Goal: Task Accomplishment & Management: Use online tool/utility

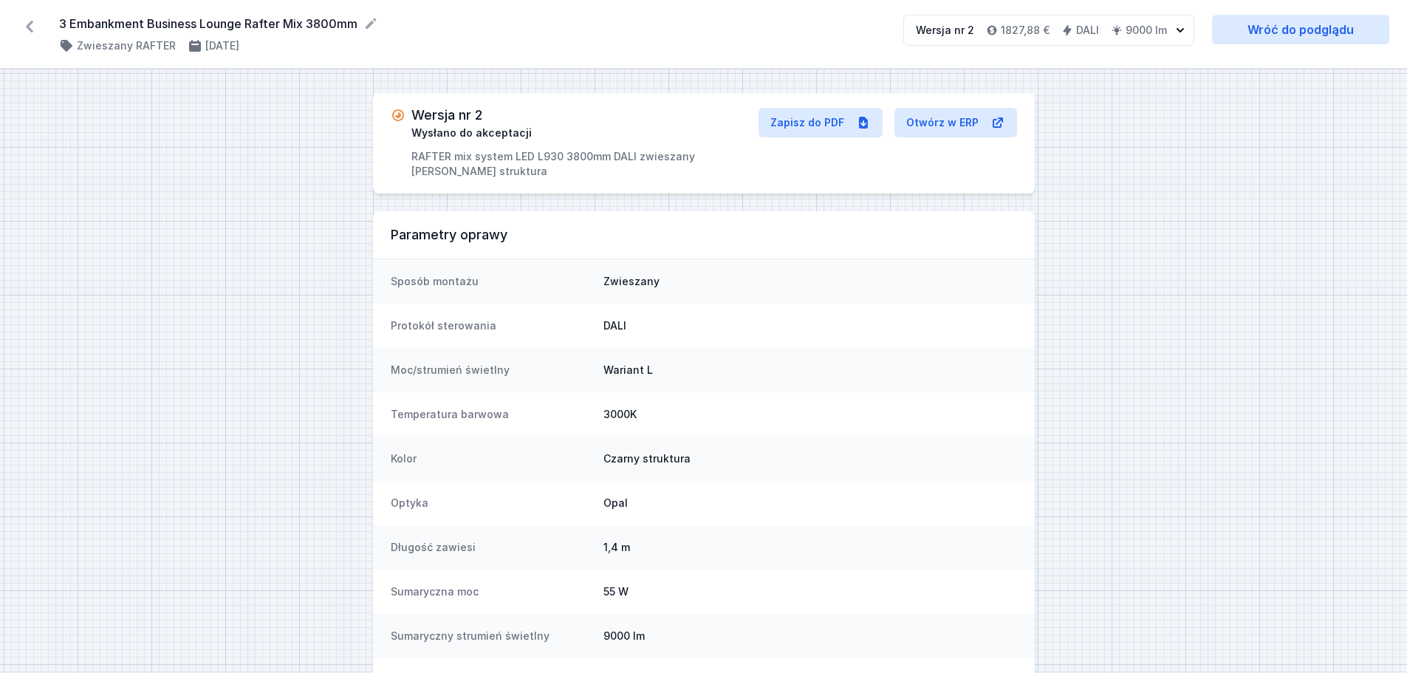
click at [27, 27] on icon at bounding box center [29, 27] width 7 height 12
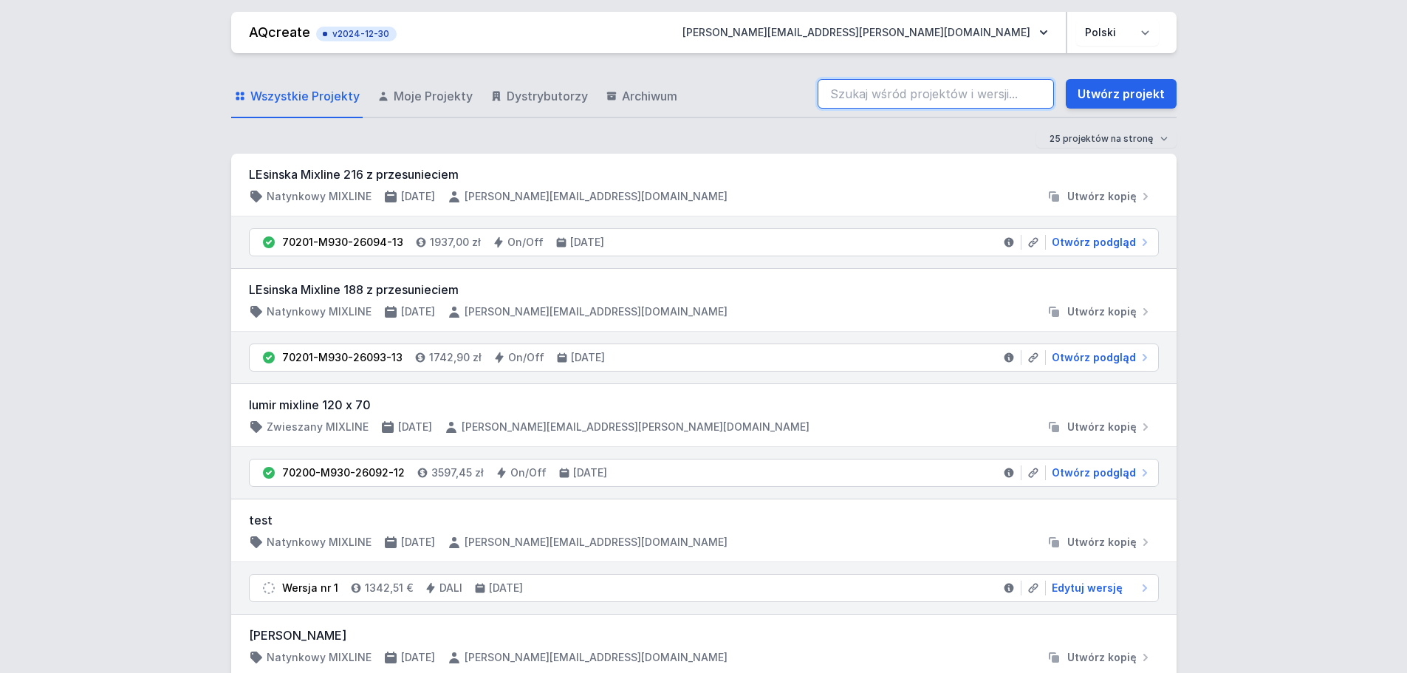
click at [857, 93] on input "search" at bounding box center [936, 94] width 236 height 30
paste input "3 Embankment"
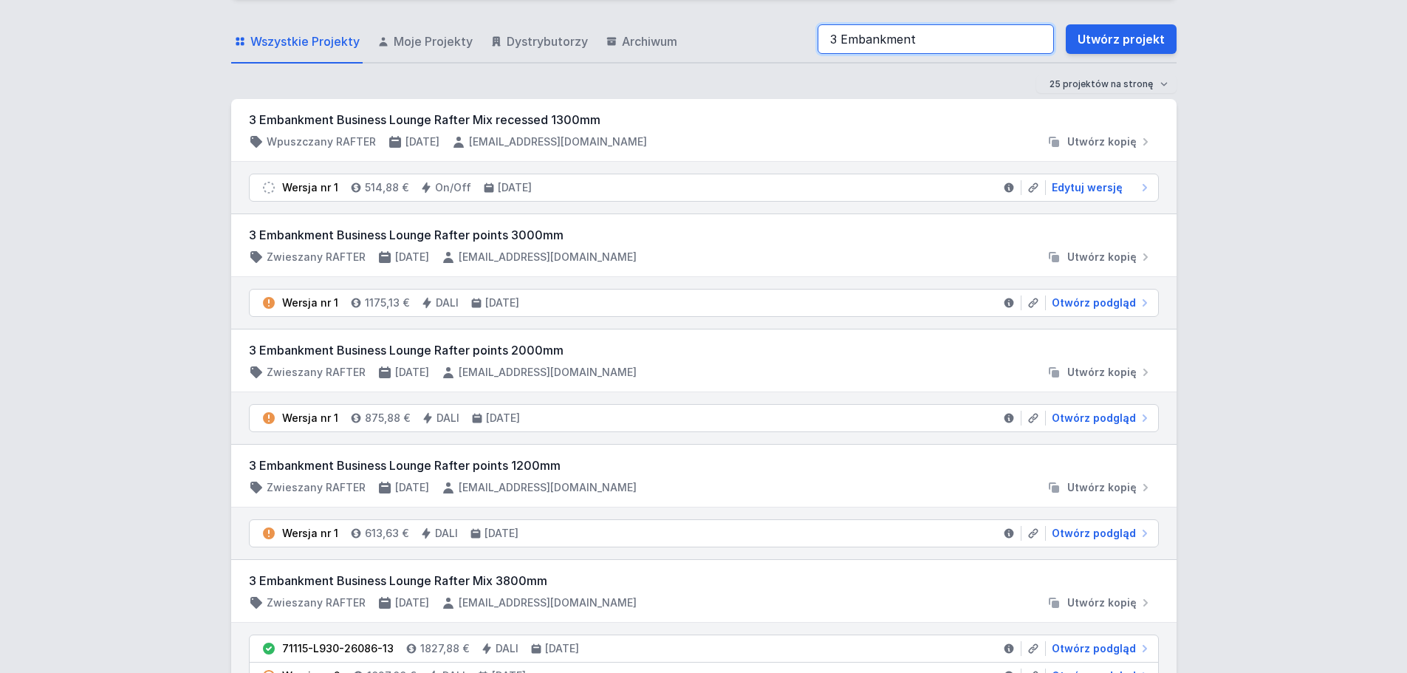
scroll to position [148, 0]
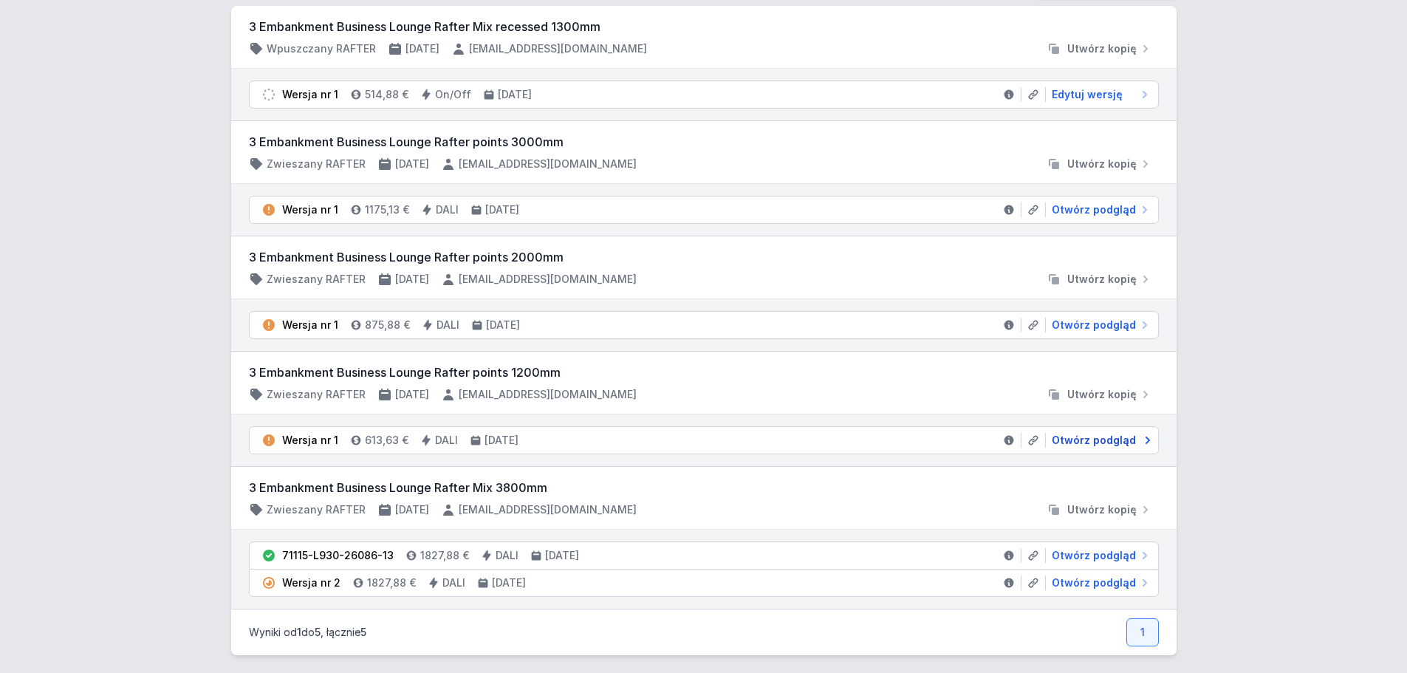
type input "3 Embankment"
click at [1066, 442] on span "Otwórz podgląd" at bounding box center [1094, 440] width 84 height 15
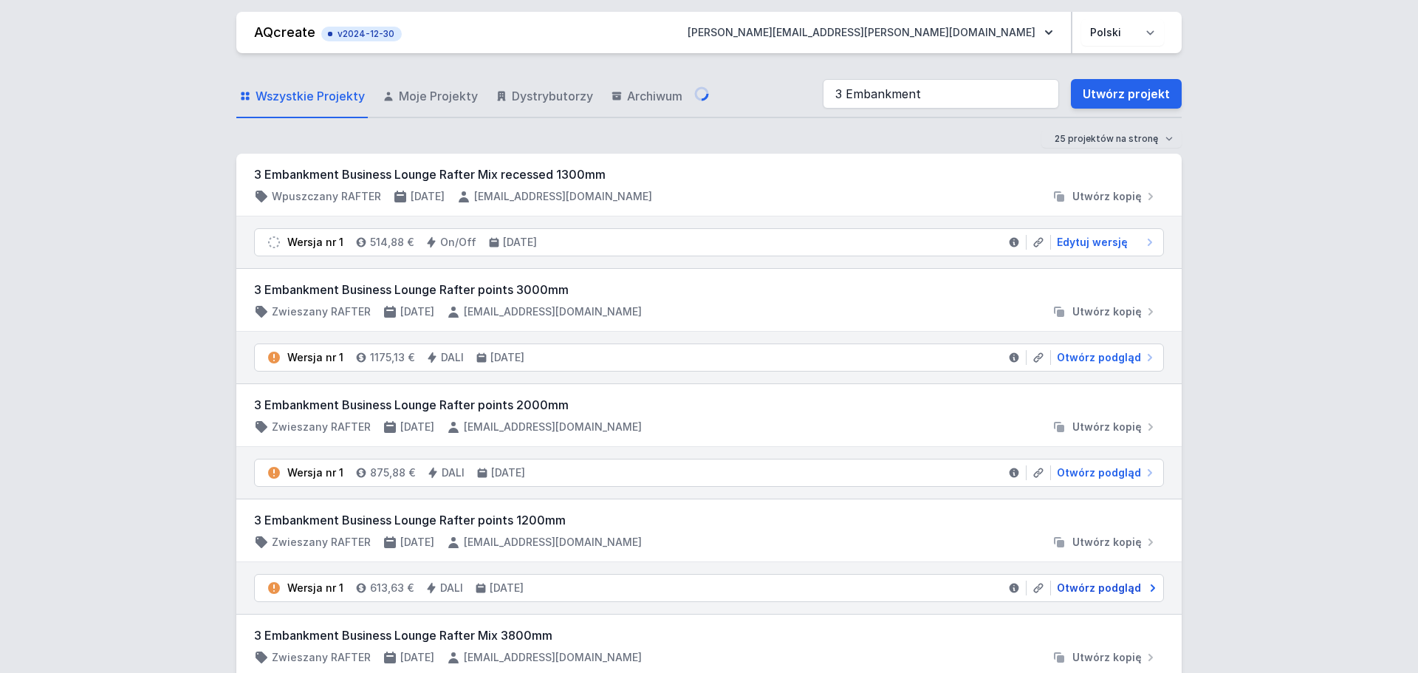
select select "3000"
select select "4"
select select "2"
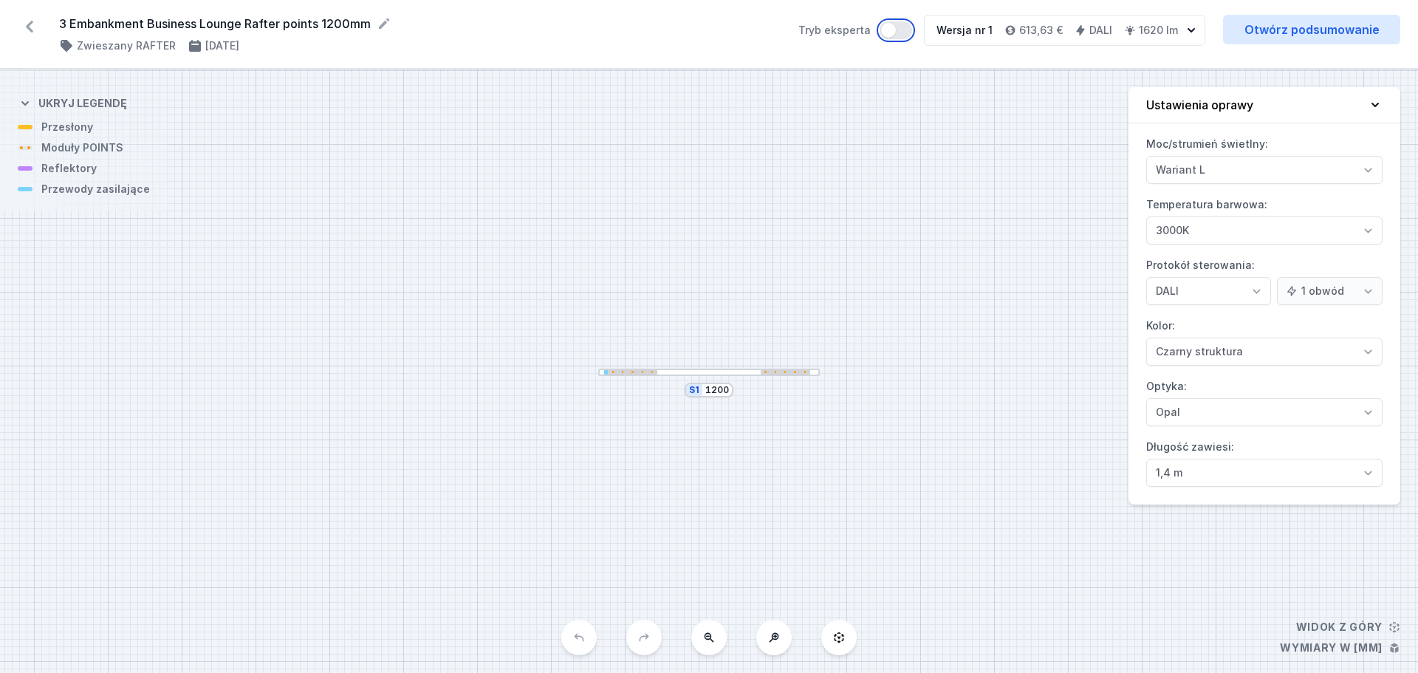
click at [898, 31] on button "Tryb eksperta" at bounding box center [896, 30] width 32 height 18
click at [1310, 24] on link "Otwórz podsumowanie" at bounding box center [1311, 30] width 177 height 30
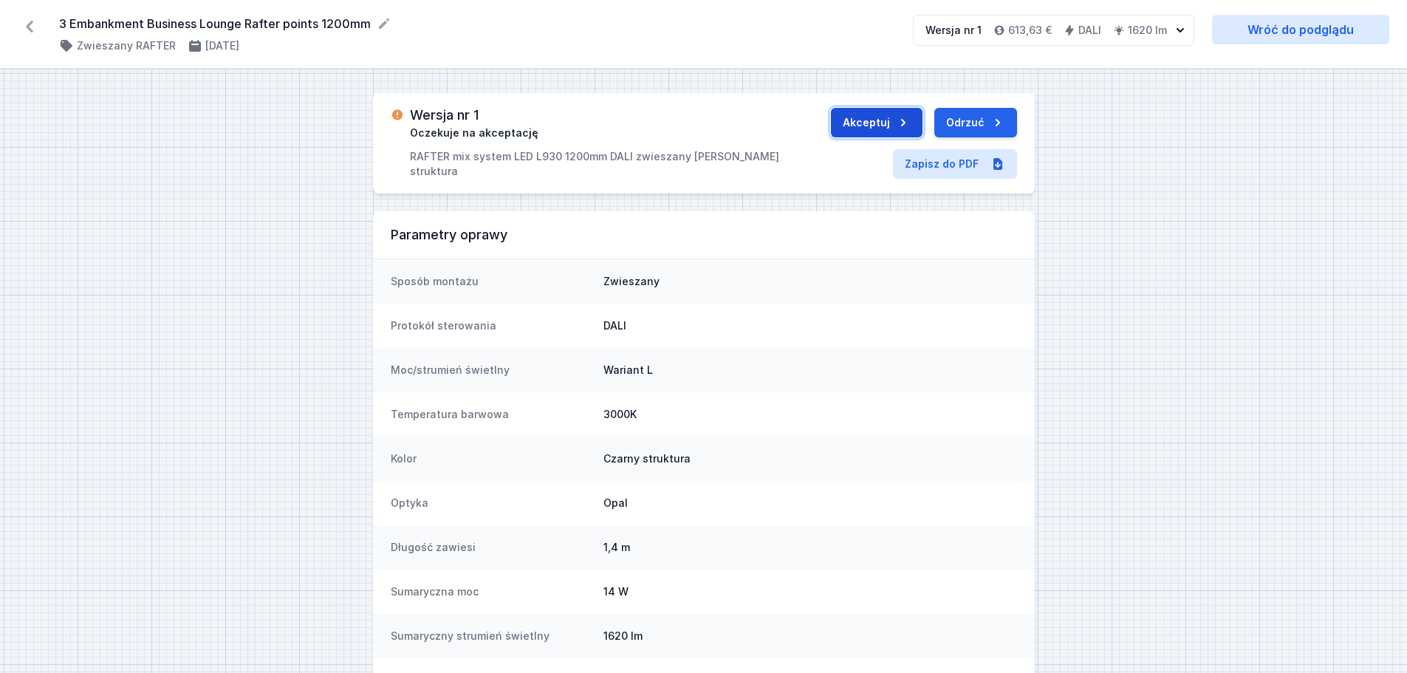
click at [869, 122] on button "Akceptuj" at bounding box center [877, 123] width 92 height 30
click at [933, 126] on button "Wyślij do ERP" at bounding box center [960, 123] width 114 height 30
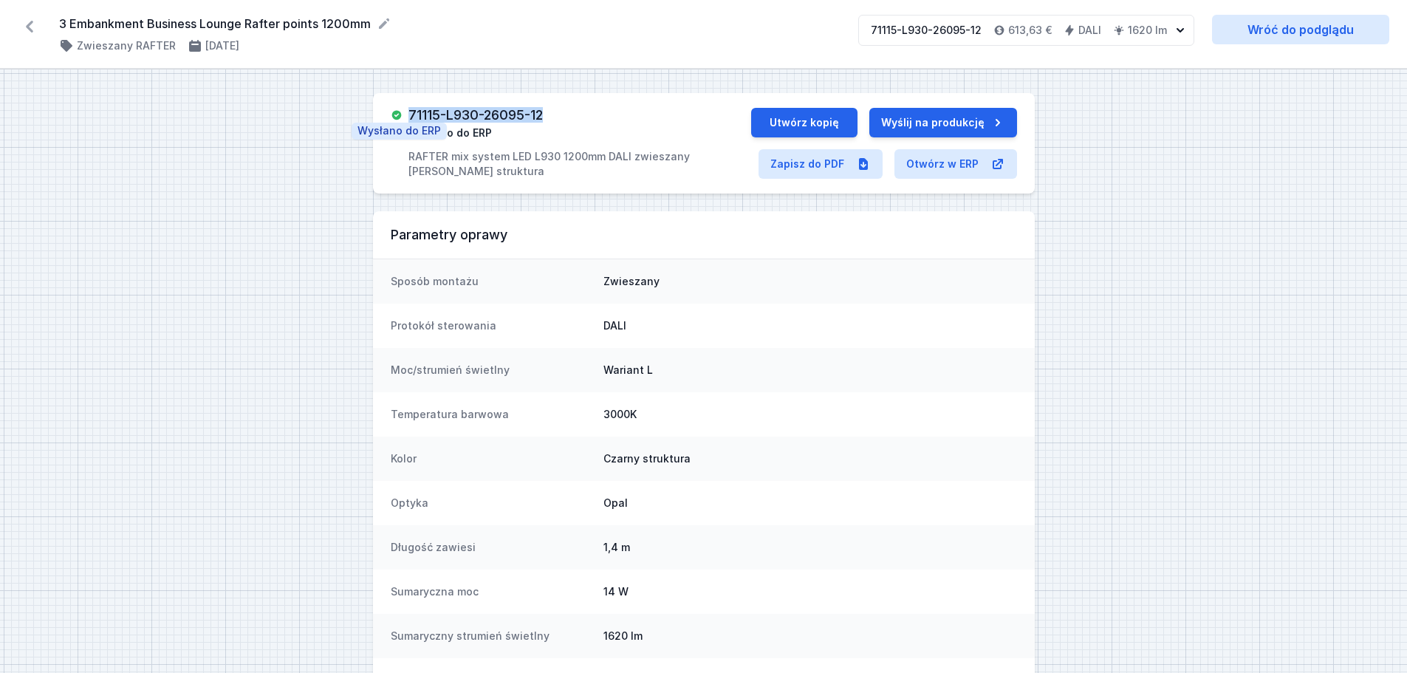
drag, startPoint x: 555, startPoint y: 114, endPoint x: 401, endPoint y: 118, distance: 153.7
click at [401, 118] on div "71115-L930-26095-12 Wysłano do ERP RAFTER mix system LED L930 1200mm DALI zwies…" at bounding box center [571, 143] width 360 height 71
copy h3 "71115-L930-26095-12"
click at [28, 27] on icon at bounding box center [29, 27] width 7 height 12
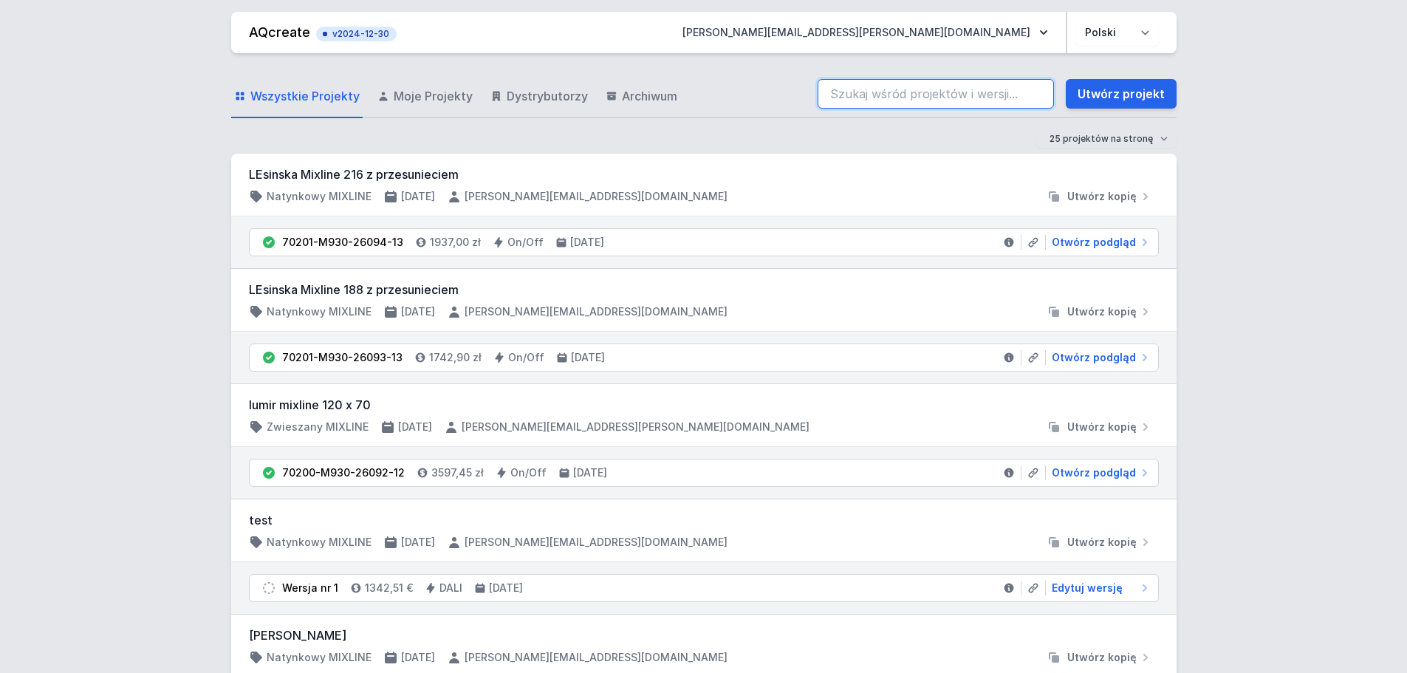
click at [976, 92] on input "search" at bounding box center [936, 94] width 236 height 30
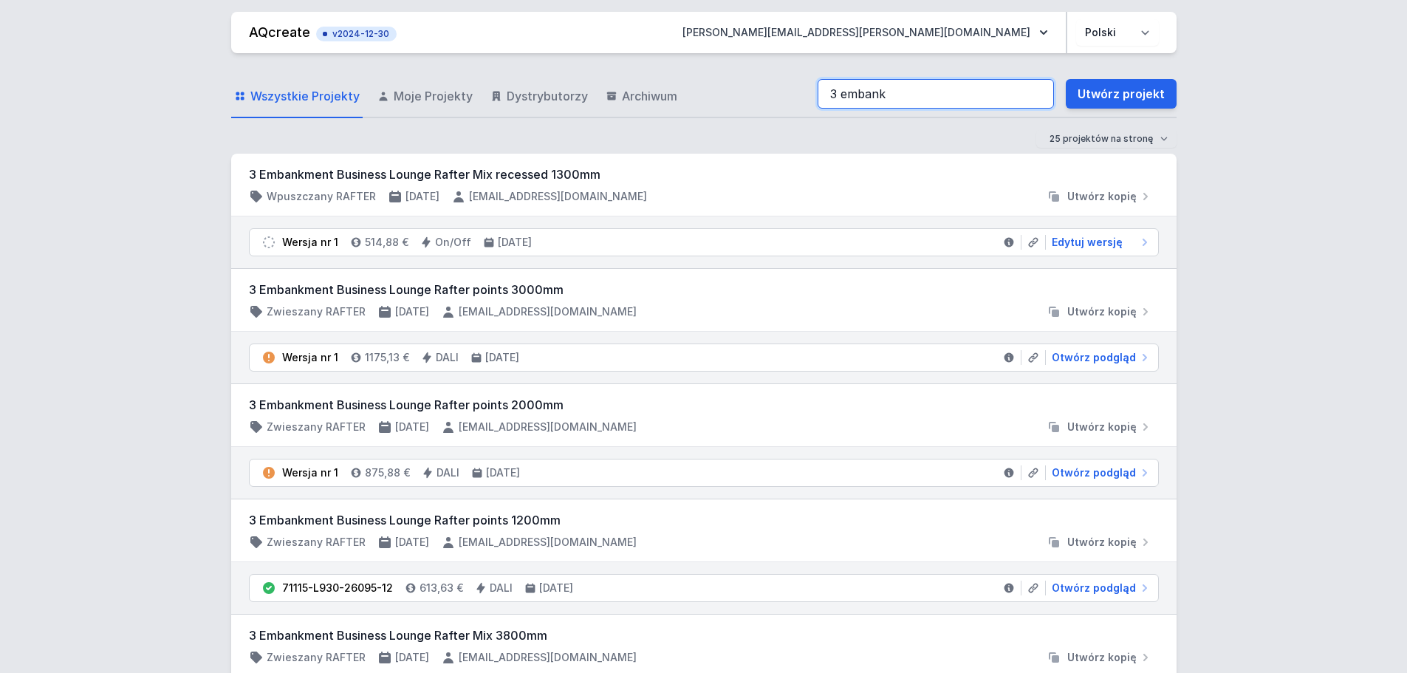
scroll to position [148, 0]
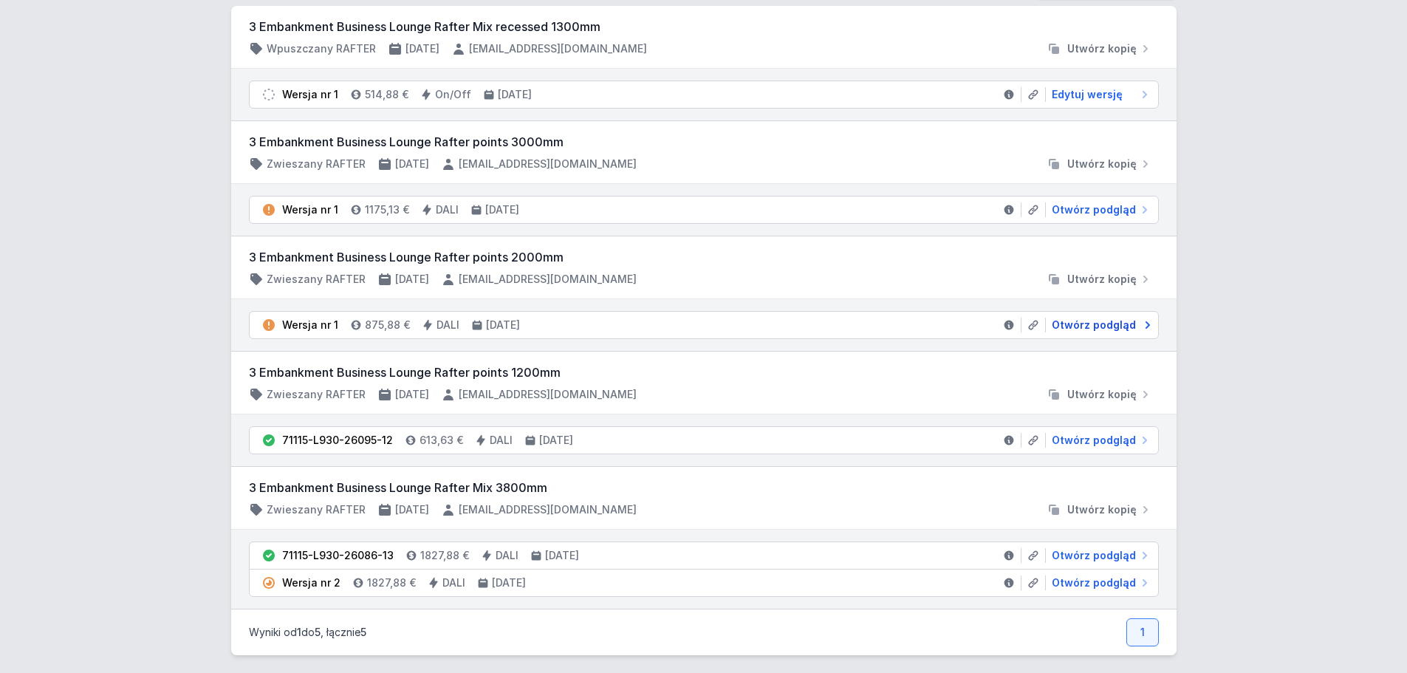
type input "3 embank"
drag, startPoint x: 1080, startPoint y: 325, endPoint x: 631, endPoint y: 298, distance: 449.8
click at [1080, 325] on span "Otwórz podgląd" at bounding box center [1094, 325] width 84 height 15
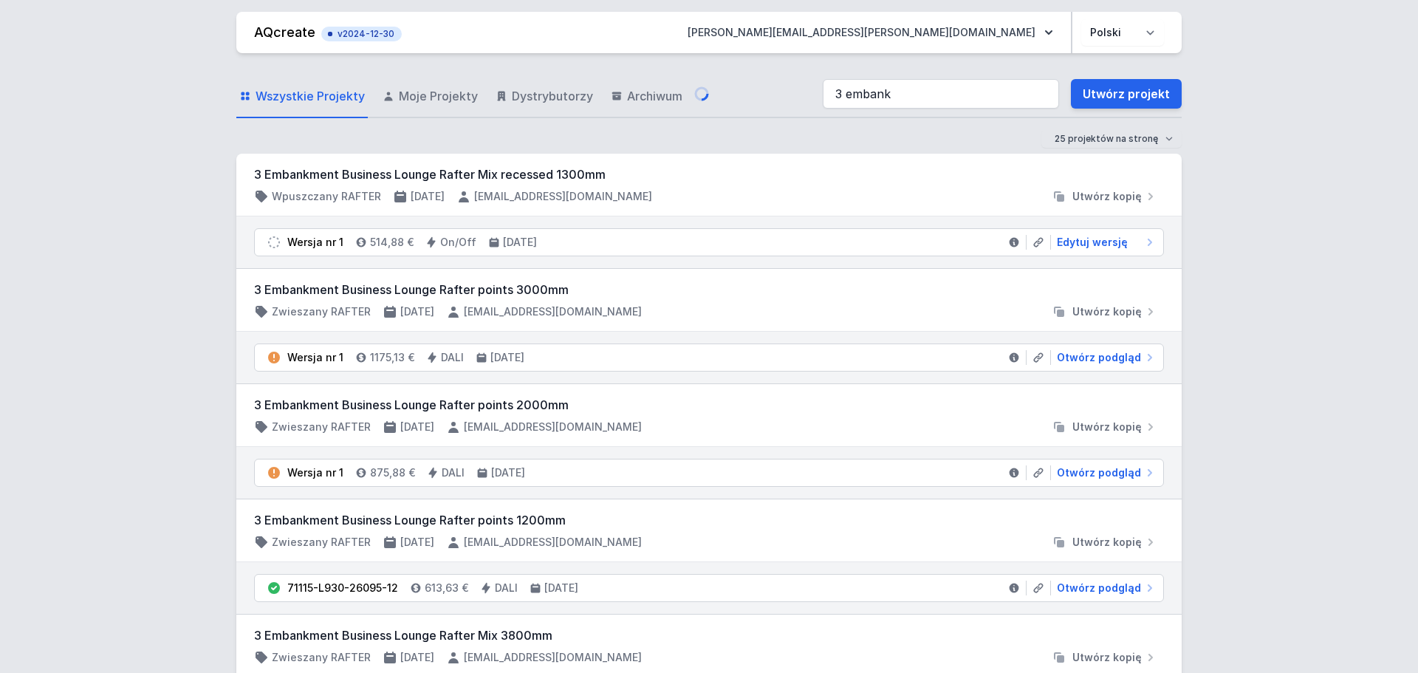
select select "3000"
select select "4"
select select "2"
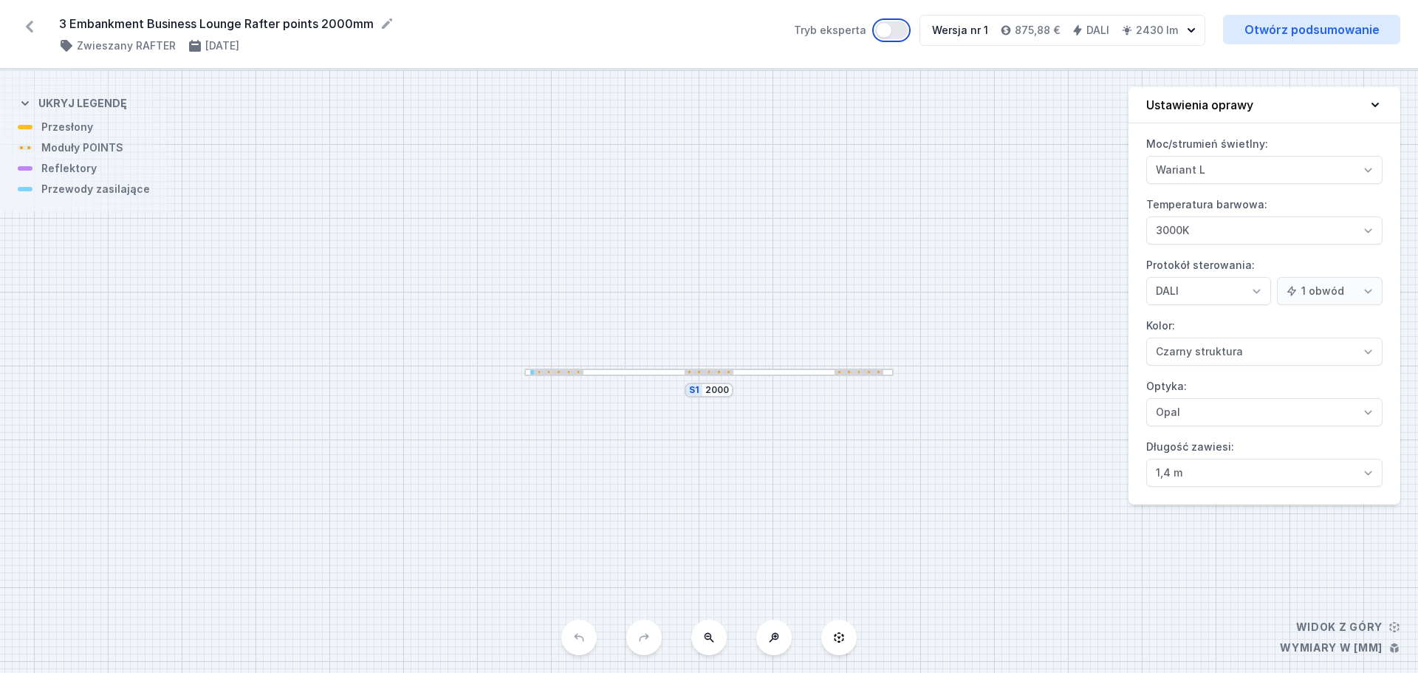
click at [887, 31] on button "Tryb eksperta" at bounding box center [891, 30] width 32 height 18
click at [1329, 27] on link "Otwórz podsumowanie" at bounding box center [1311, 30] width 177 height 30
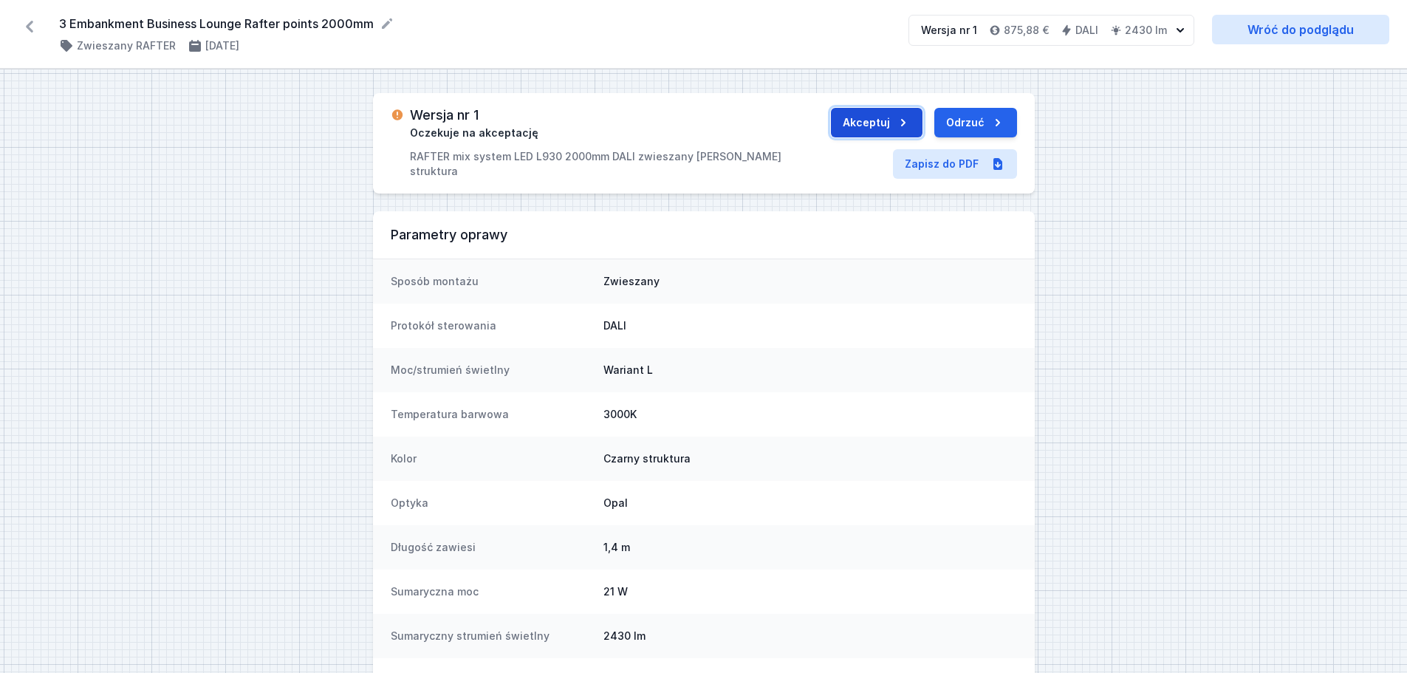
click at [868, 120] on button "Akceptuj" at bounding box center [877, 123] width 92 height 30
click at [945, 119] on button "Wyślij do ERP" at bounding box center [960, 123] width 114 height 30
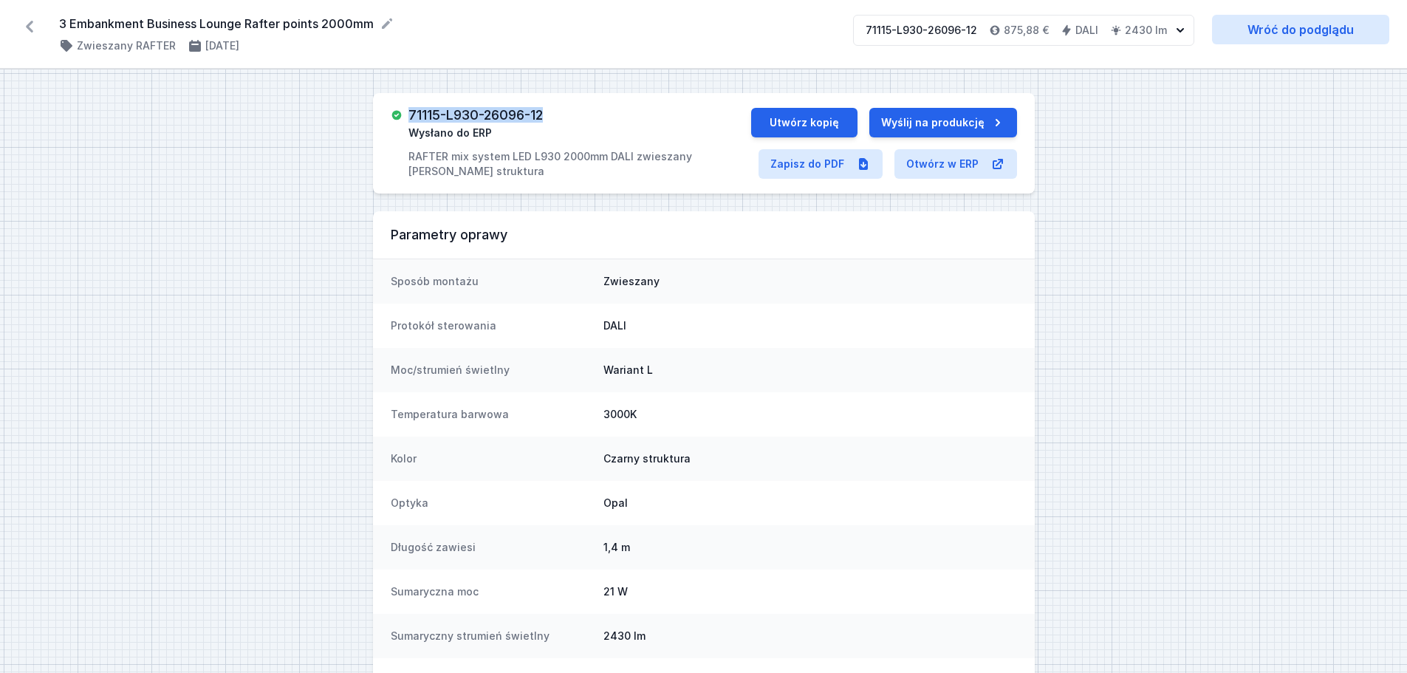
drag, startPoint x: 551, startPoint y: 114, endPoint x: 411, endPoint y: 110, distance: 139.6
click at [411, 110] on div "71115-L930-26096-12 Wysłano do ERP RAFTER mix system LED L930 2000mm DALI zwies…" at bounding box center [579, 143] width 343 height 71
copy h3 "71115-L930-26096-12"
click at [35, 27] on icon at bounding box center [30, 27] width 24 height 24
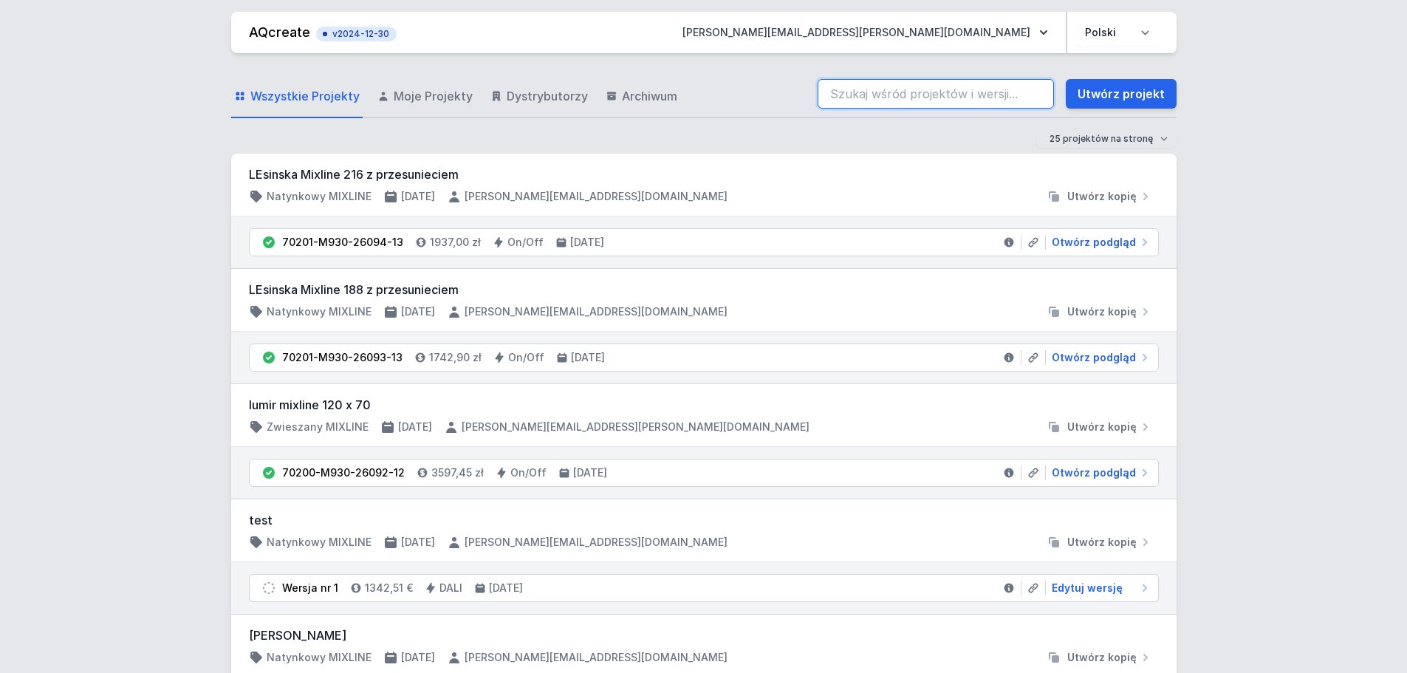
click at [889, 92] on input "search" at bounding box center [936, 94] width 236 height 30
click at [835, 95] on input "3 embank" at bounding box center [936, 94] width 236 height 30
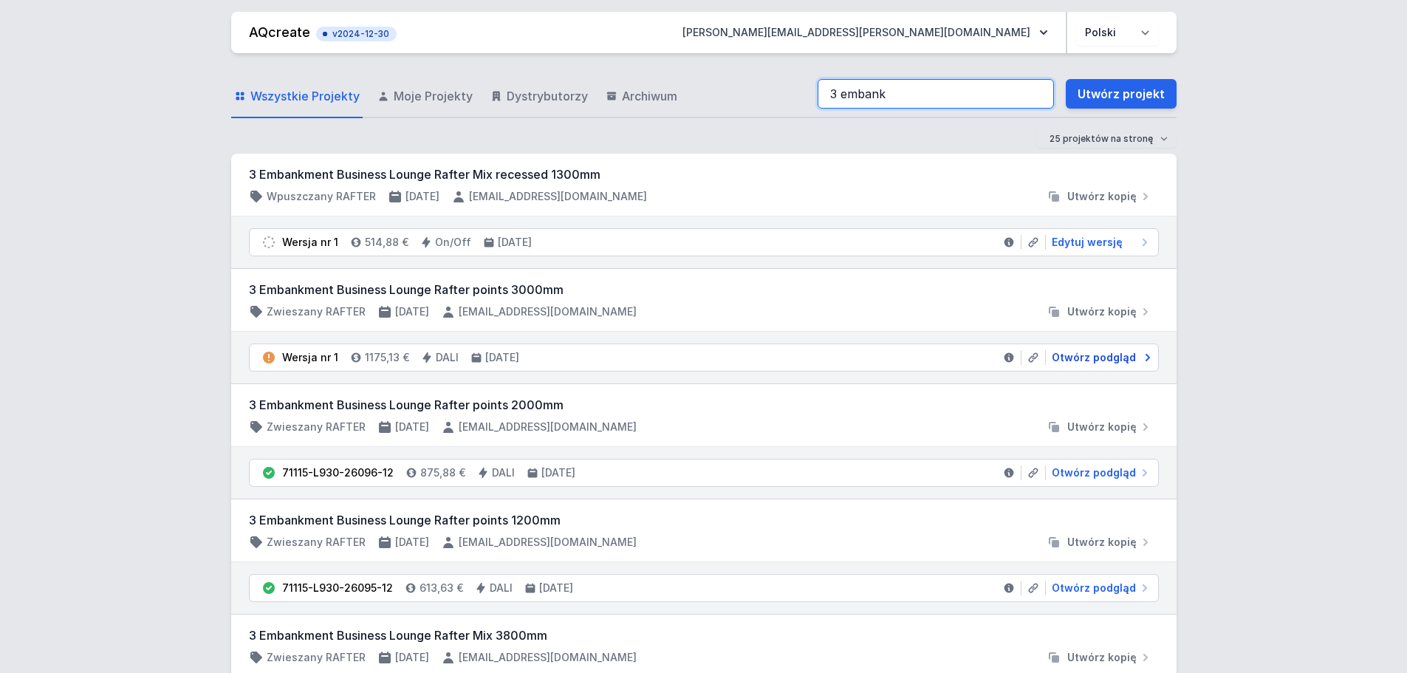
type input "3 embank"
click at [1087, 352] on span "Otwórz podgląd" at bounding box center [1094, 357] width 84 height 15
select select "3000"
select select "4"
select select "2"
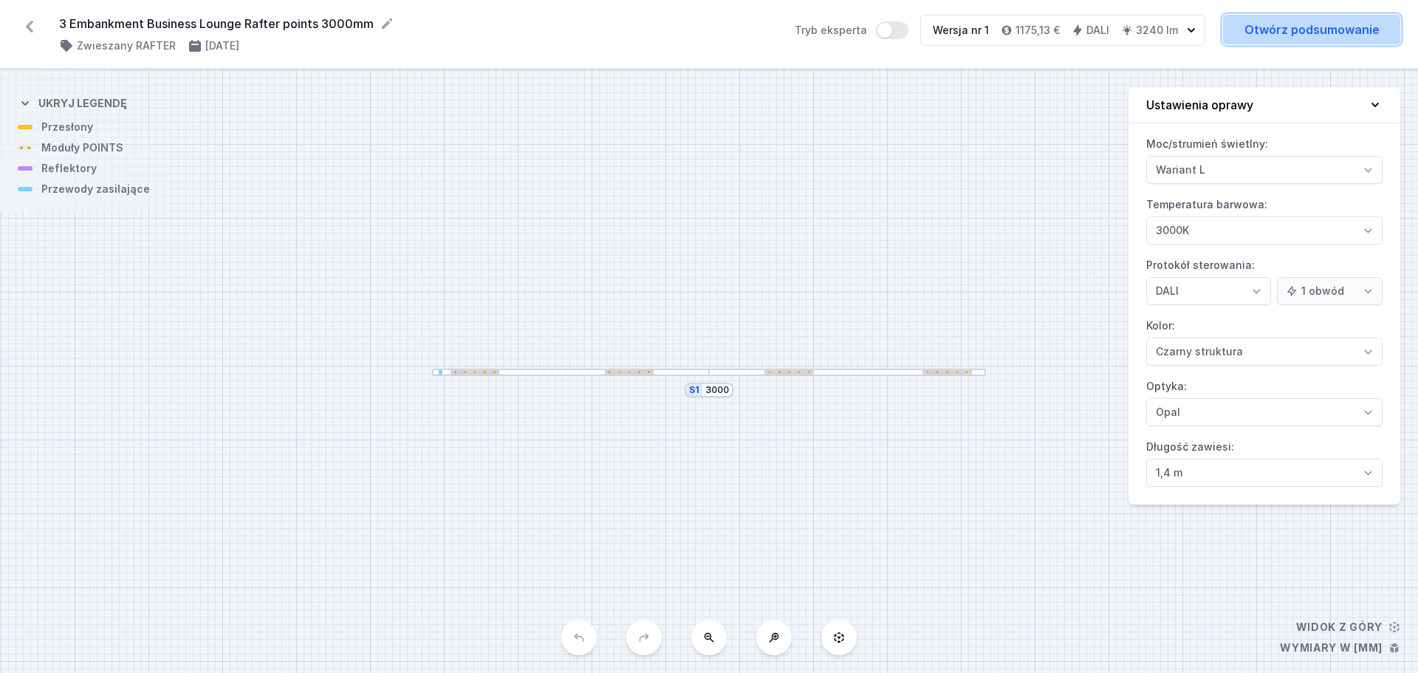
click at [1276, 26] on link "Otwórz podsumowanie" at bounding box center [1311, 30] width 177 height 30
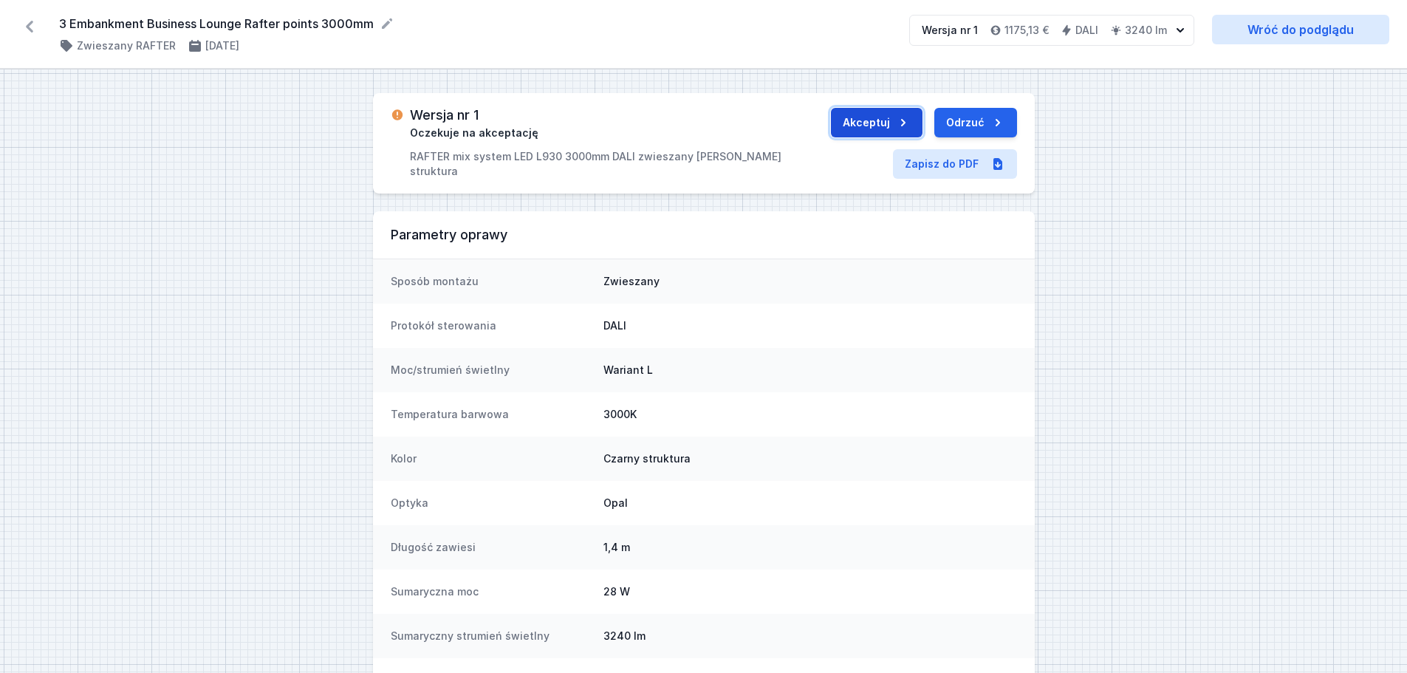
click at [876, 120] on button "Akceptuj" at bounding box center [877, 123] width 92 height 30
click at [959, 123] on button "Wyślij do ERP" at bounding box center [960, 123] width 114 height 30
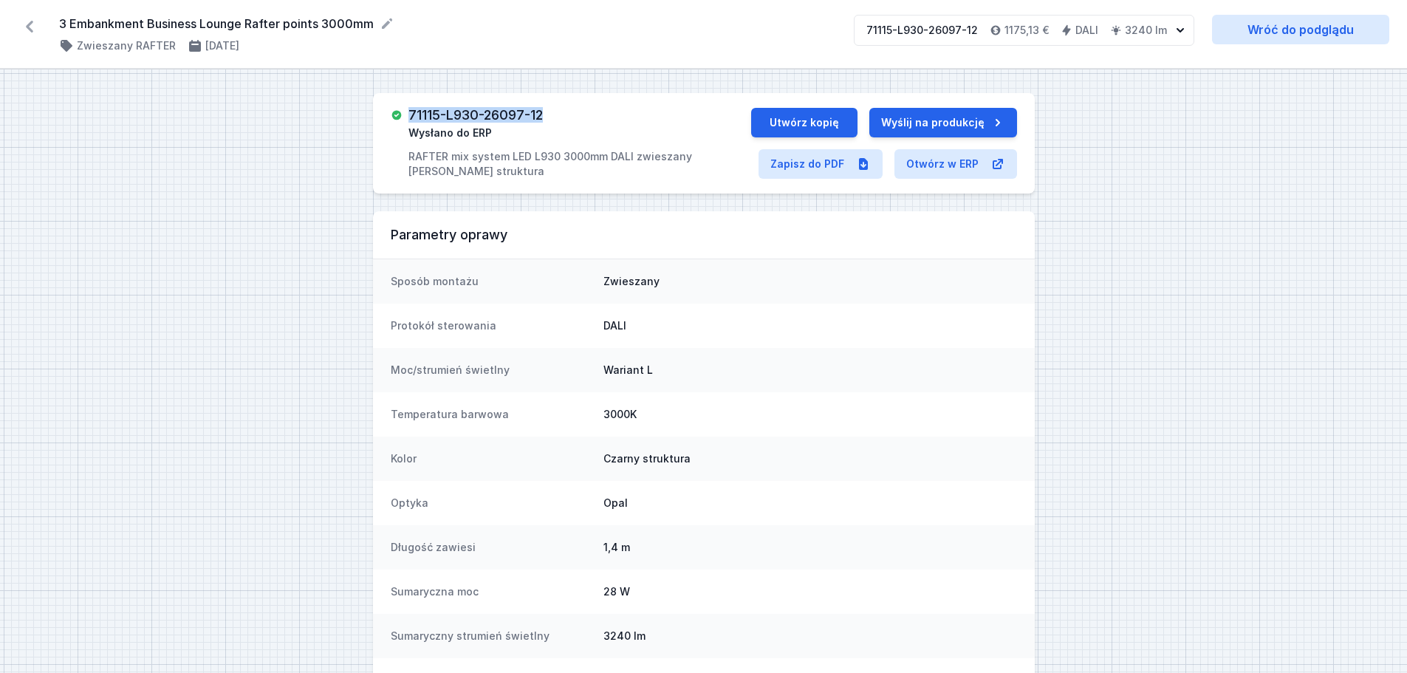
drag, startPoint x: 552, startPoint y: 112, endPoint x: 411, endPoint y: 110, distance: 141.8
click at [411, 110] on div "71115-L930-26097-12 Wysłano do ERP RAFTER mix system LED L930 3000mm DALI zwies…" at bounding box center [579, 143] width 343 height 71
copy h3 "71115-L930-26097-12"
click at [28, 24] on icon at bounding box center [30, 27] width 24 height 24
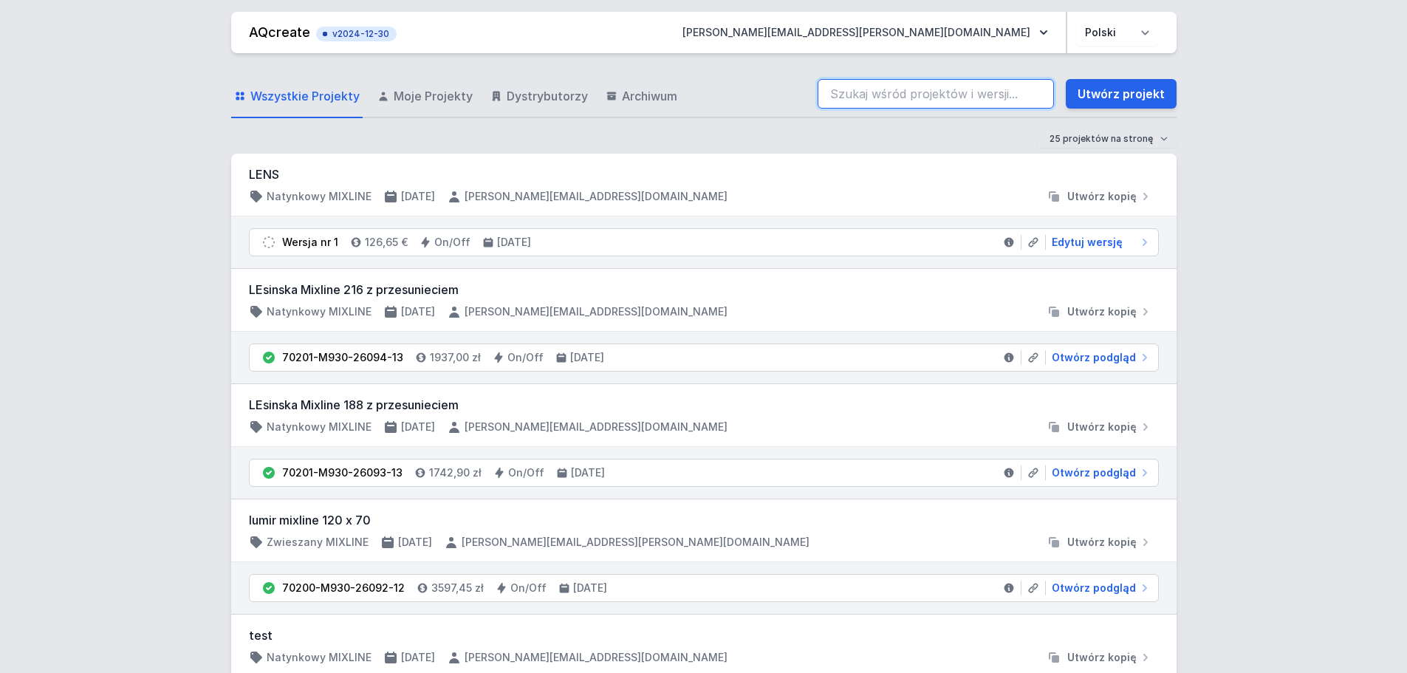
drag, startPoint x: 885, startPoint y: 91, endPoint x: 901, endPoint y: 97, distance: 16.9
click at [885, 103] on input "search" at bounding box center [936, 94] width 236 height 30
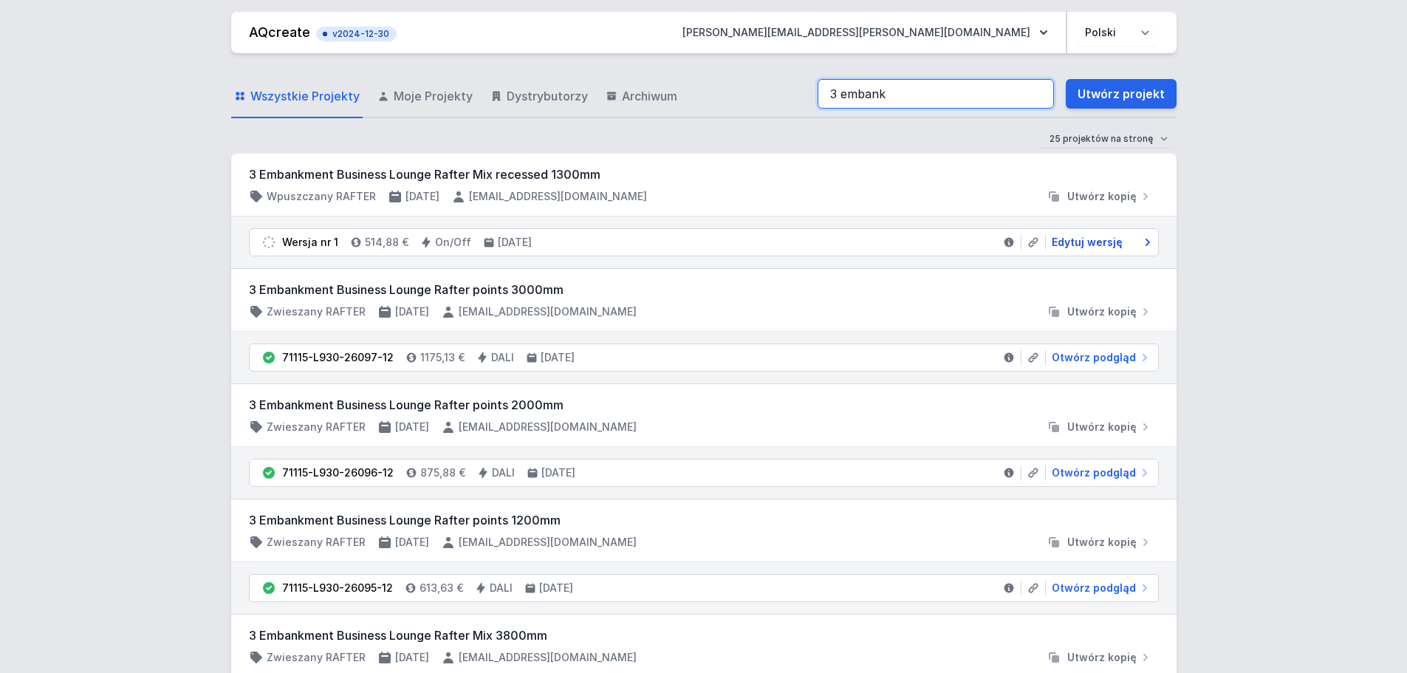
type input "3 embank"
click at [1074, 241] on span "Edytuj wersję" at bounding box center [1087, 242] width 71 height 15
select select "M"
select select "3000"
select select "2"
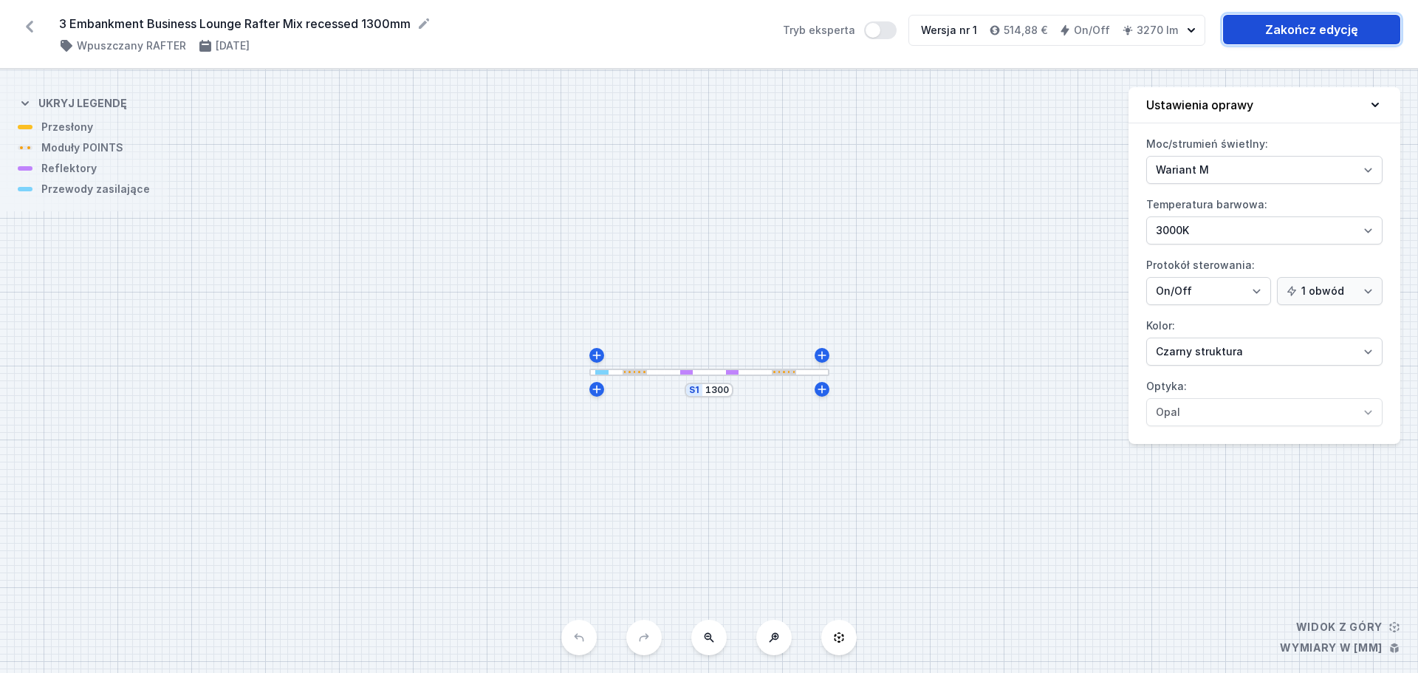
click at [1291, 27] on link "Zakończ edycję" at bounding box center [1311, 30] width 177 height 30
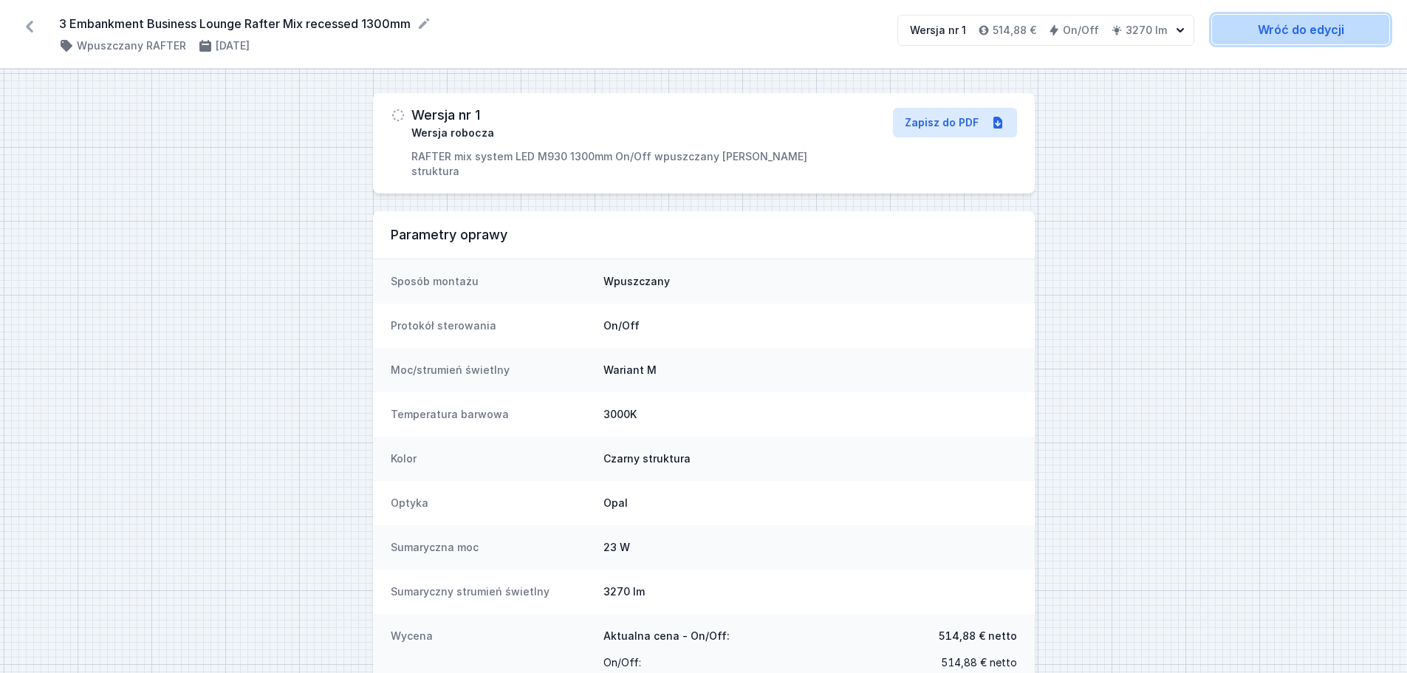
click at [1278, 30] on link "Wróć do edycji" at bounding box center [1300, 30] width 177 height 30
select select "M"
select select "3000"
select select "2"
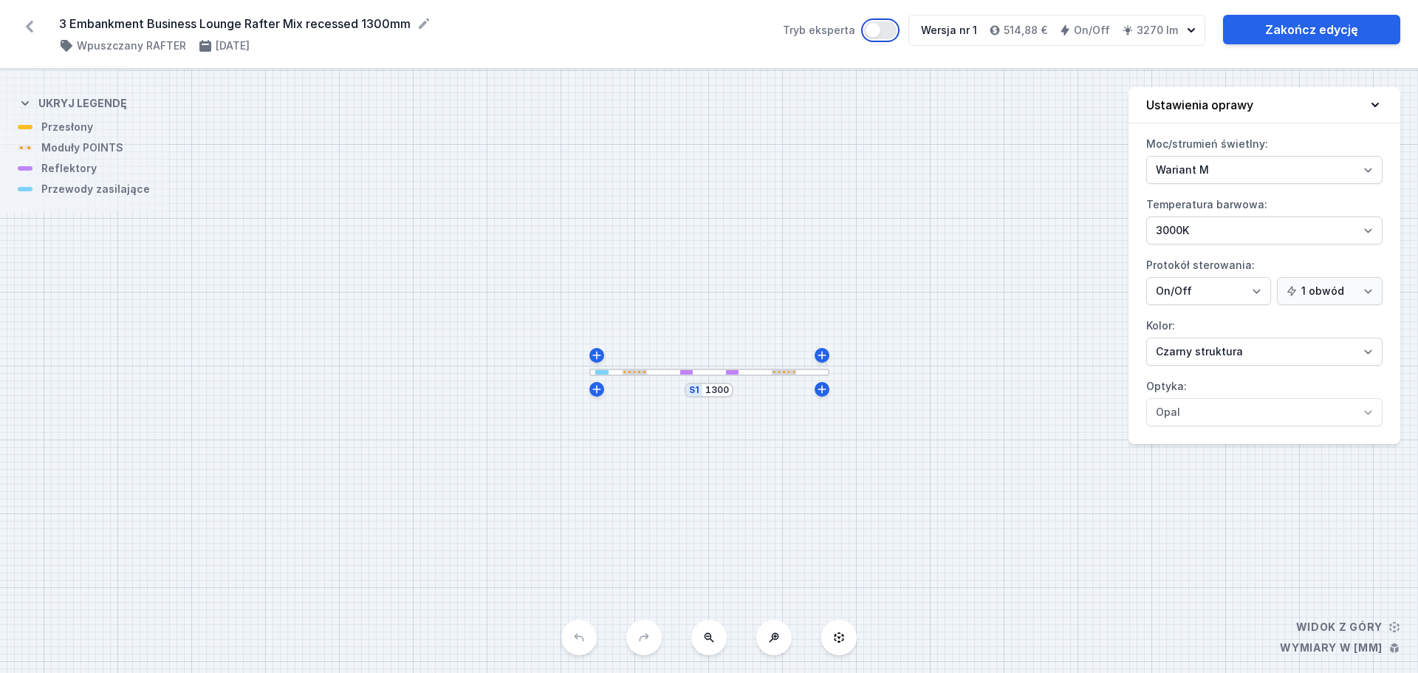
click at [884, 32] on button "Tryb eksperta" at bounding box center [880, 30] width 32 height 18
click at [1304, 26] on link "Zakończ edycję" at bounding box center [1311, 30] width 177 height 30
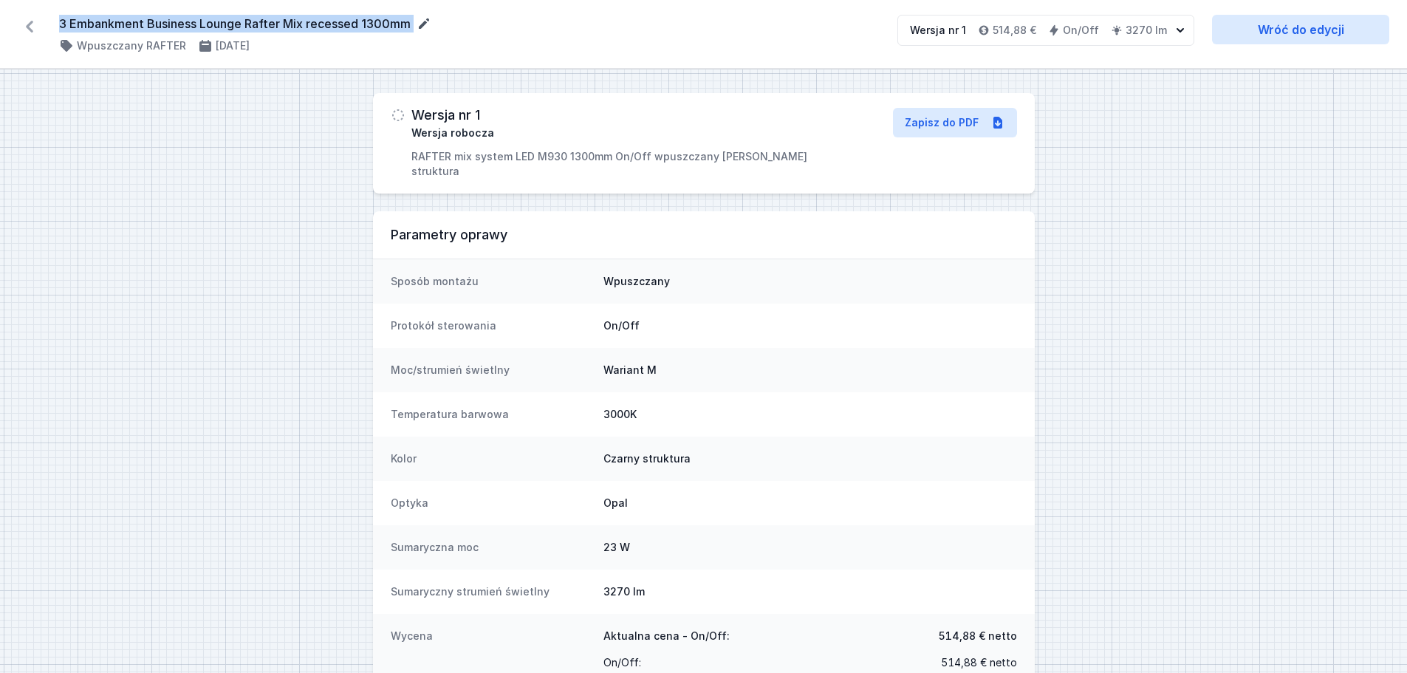
drag, startPoint x: 59, startPoint y: 25, endPoint x: 427, endPoint y: 24, distance: 367.8
click at [427, 24] on form "3 Embankment Business Lounge Rafter Mix recessed 1300mm" at bounding box center [469, 24] width 820 height 18
